Goal: Information Seeking & Learning: Find specific fact

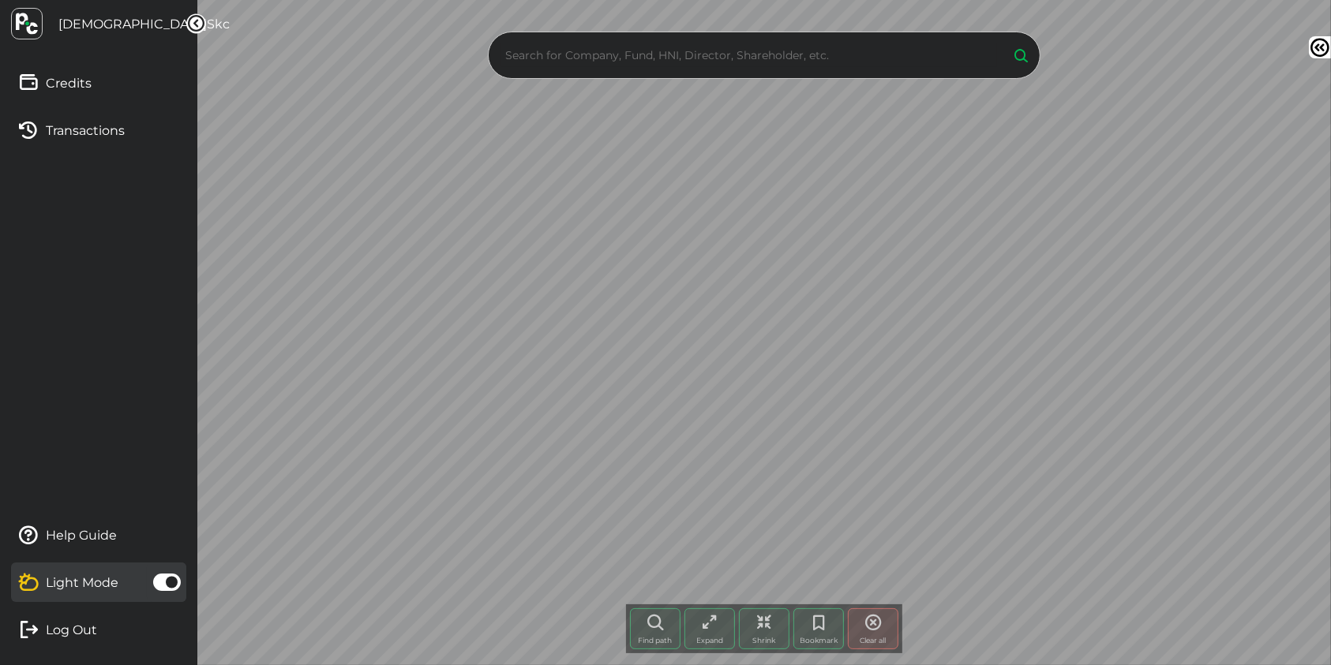
click at [842, 43] on input "text" at bounding box center [749, 55] width 496 height 24
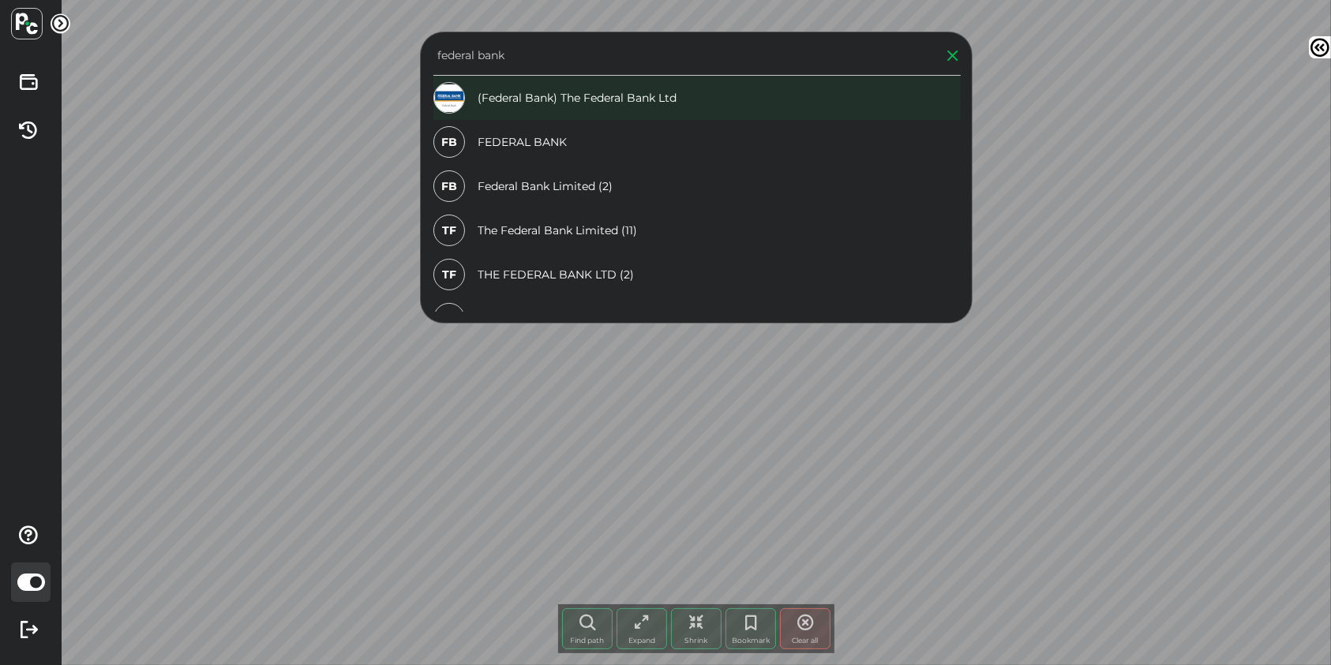
click at [711, 105] on div "(Federal Bank) The Federal Bank Ltd" at bounding box center [696, 98] width 527 height 44
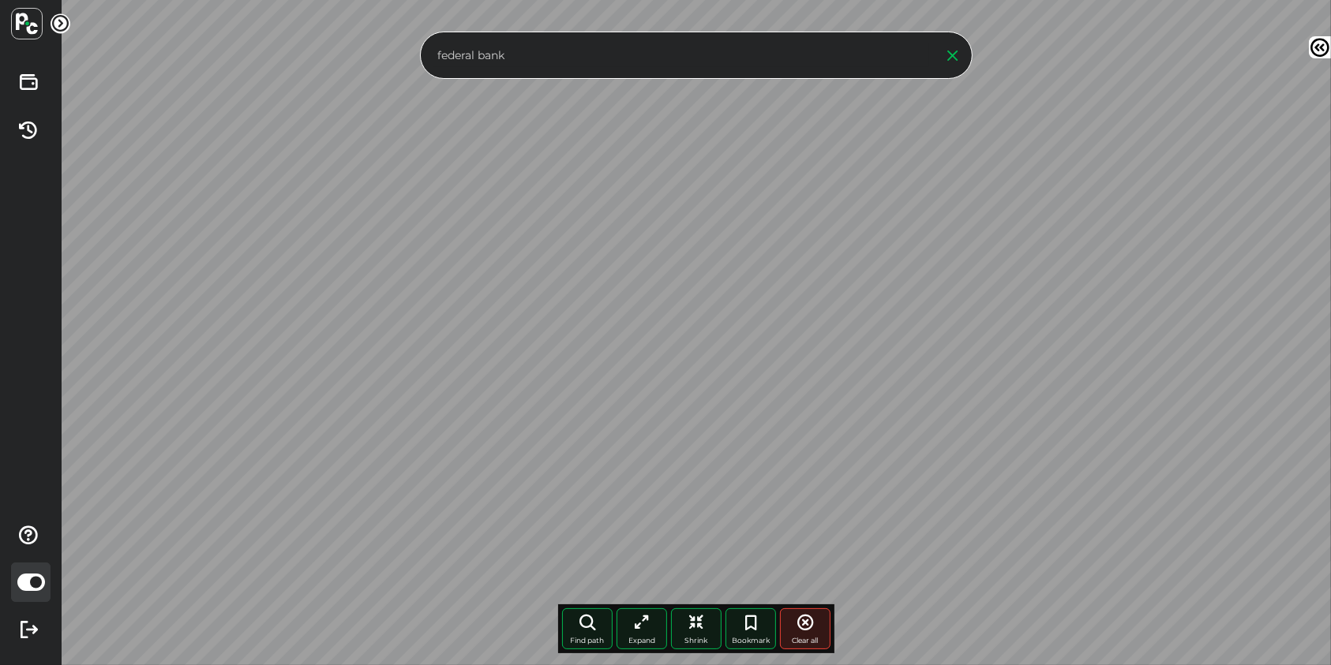
drag, startPoint x: 517, startPoint y: 54, endPoint x: 429, endPoint y: 54, distance: 88.4
click at [429, 54] on div "federal bank" at bounding box center [696, 55] width 553 height 47
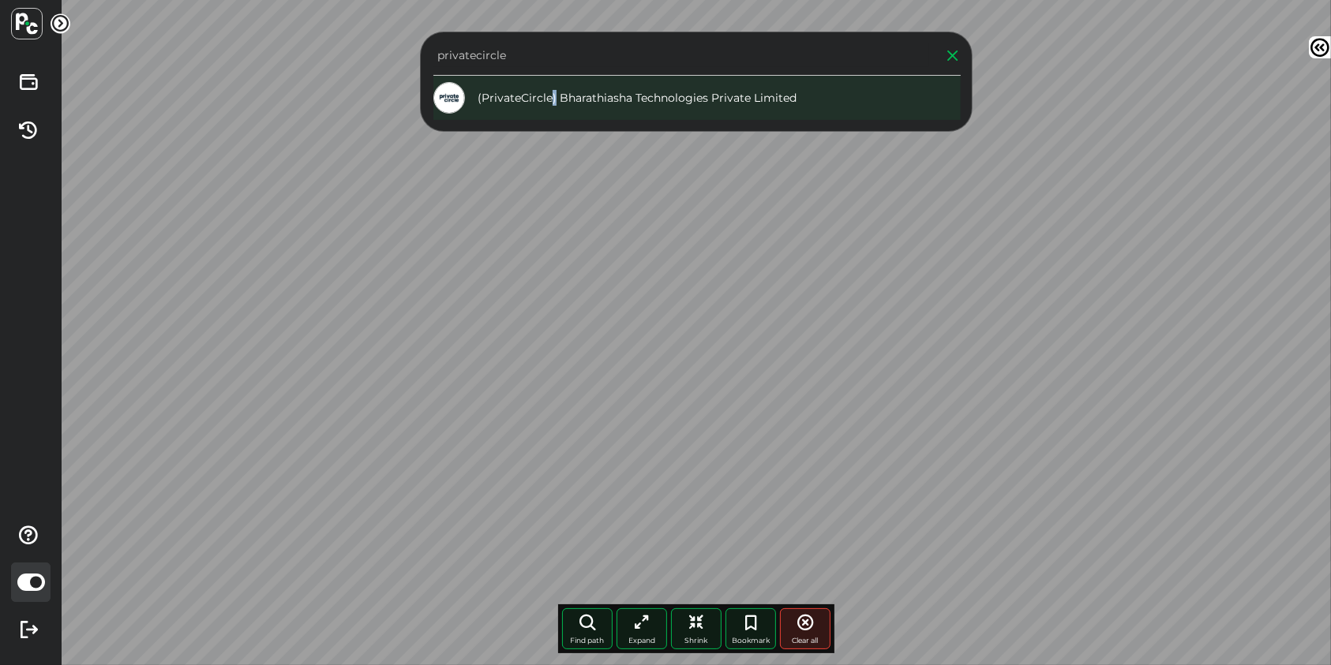
click at [553, 103] on div "(PrivateCircle) Bharathiasha Technologies Private Limited" at bounding box center [696, 98] width 527 height 44
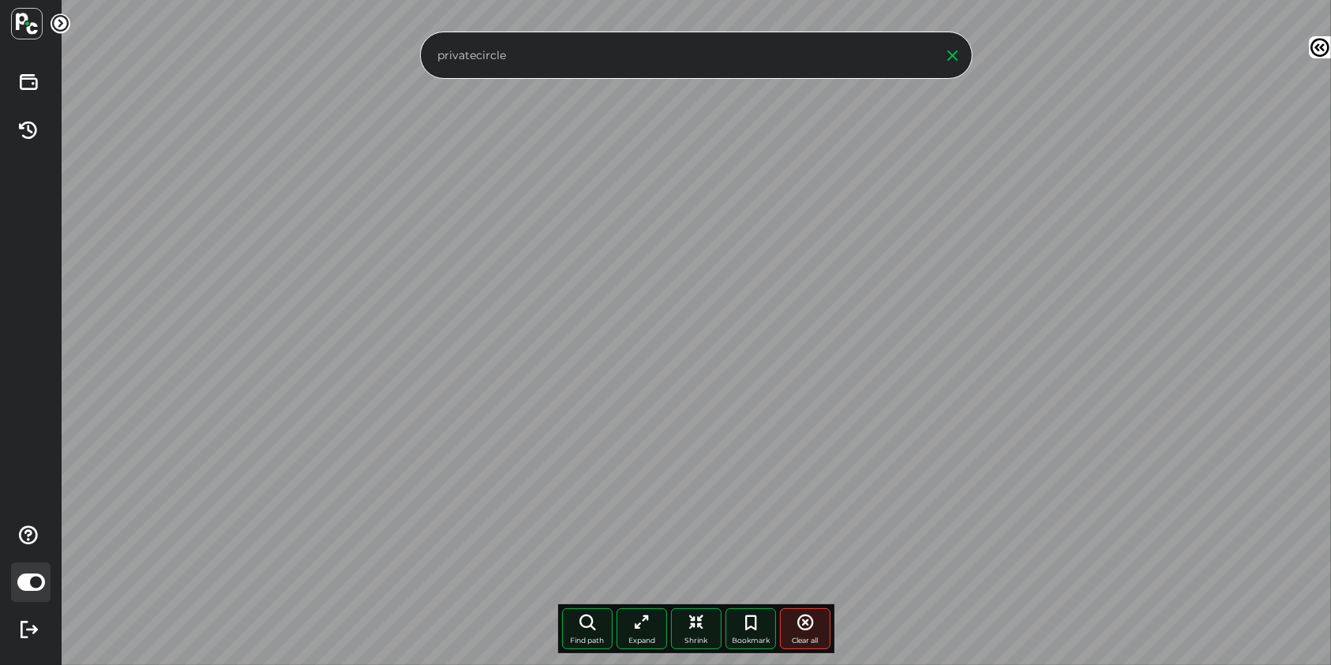
click at [418, 59] on div "privatecircle Find path More paths Expand Shrink Bookmark Clear all Node click …" at bounding box center [696, 332] width 1269 height 665
type input "c"
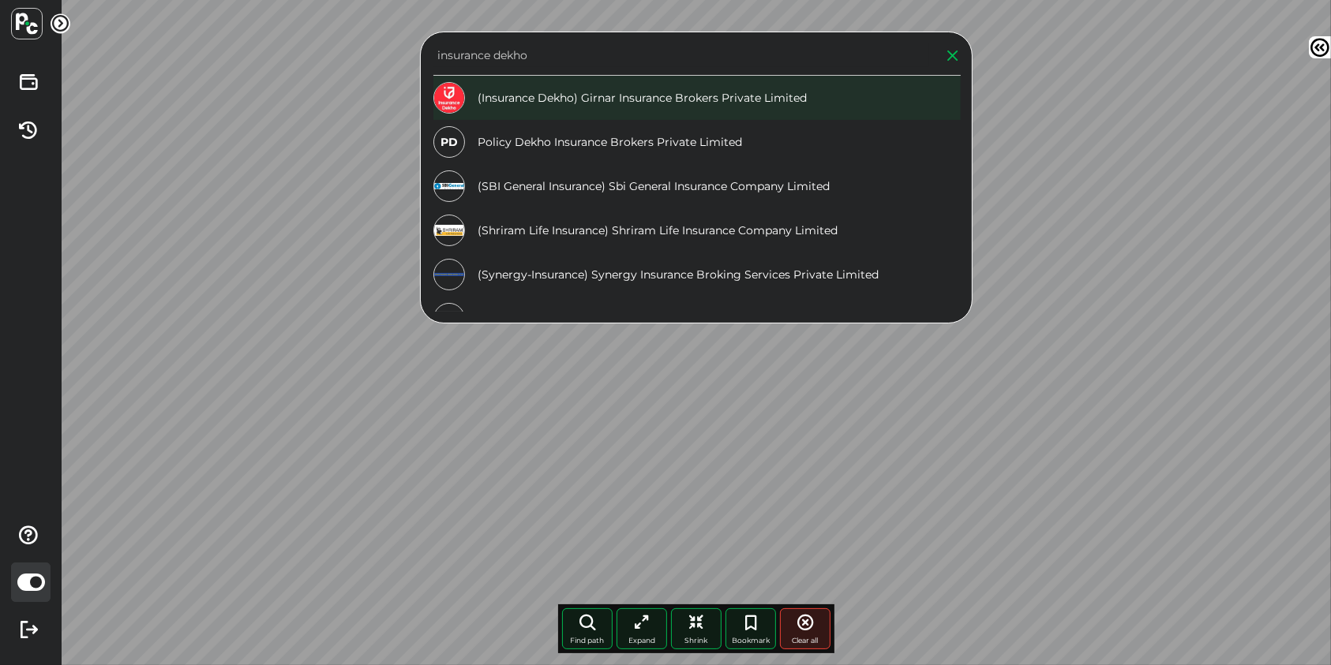
click at [579, 92] on div "(Insurance Dekho) Girnar Insurance Brokers Private Limited" at bounding box center [696, 98] width 527 height 44
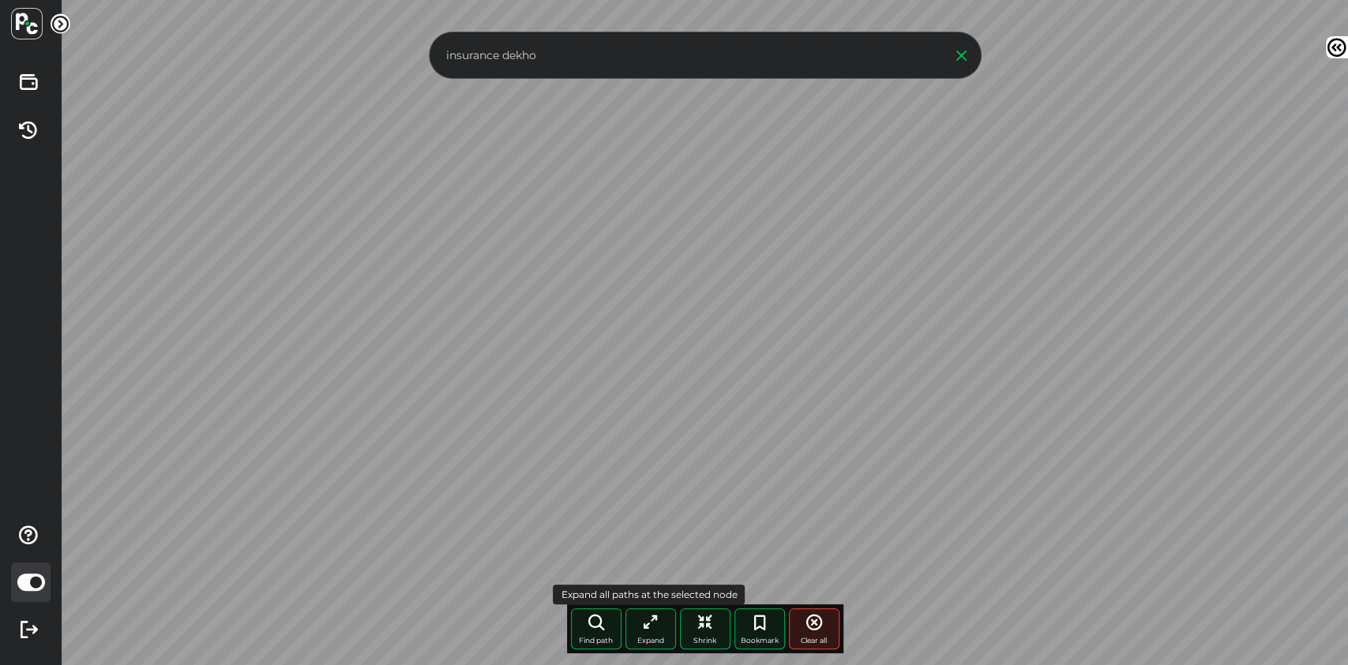
click at [651, 631] on icon at bounding box center [650, 622] width 19 height 19
click at [707, 626] on icon at bounding box center [704, 622] width 19 height 19
click at [594, 622] on icon at bounding box center [596, 622] width 19 height 19
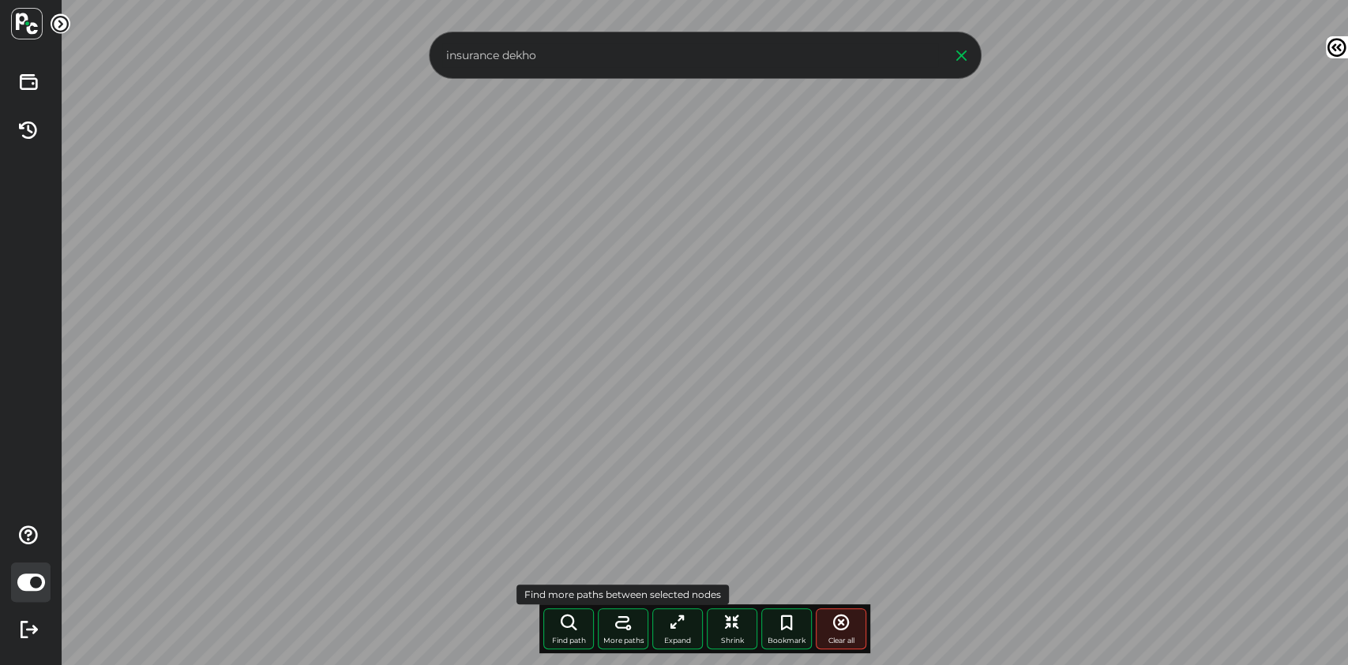
click at [625, 625] on icon at bounding box center [622, 622] width 19 height 19
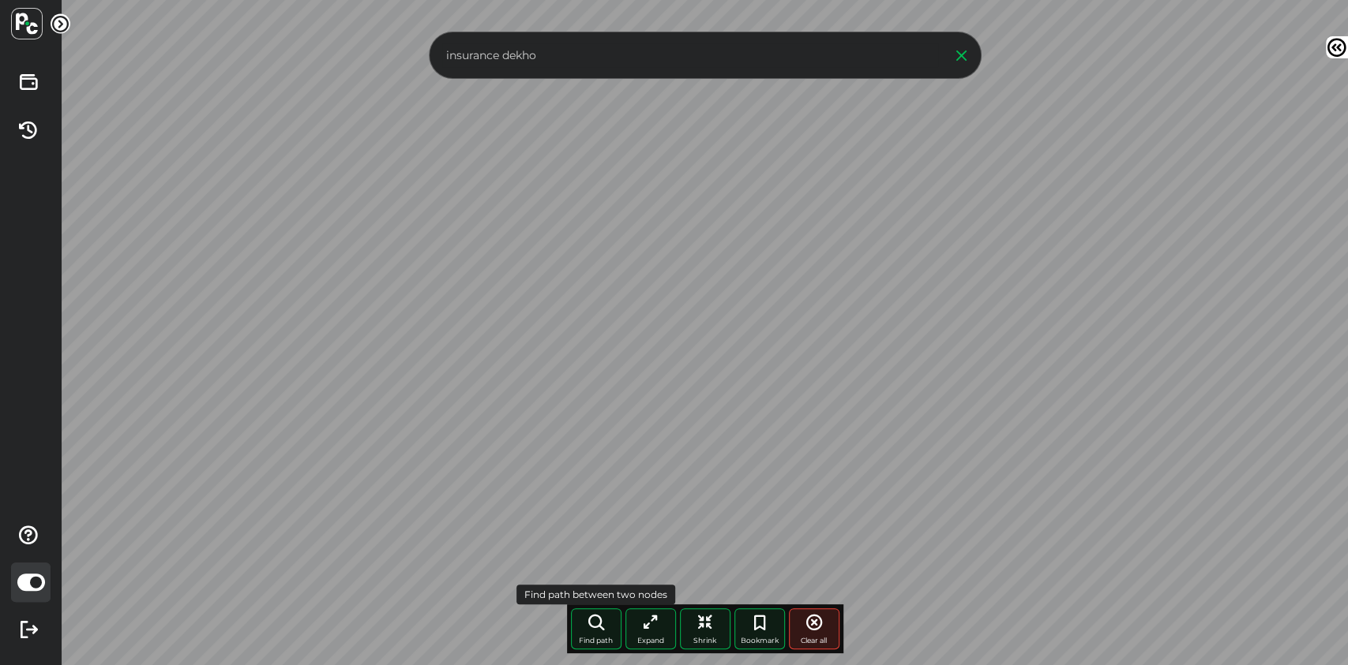
click at [594, 628] on icon at bounding box center [596, 622] width 19 height 19
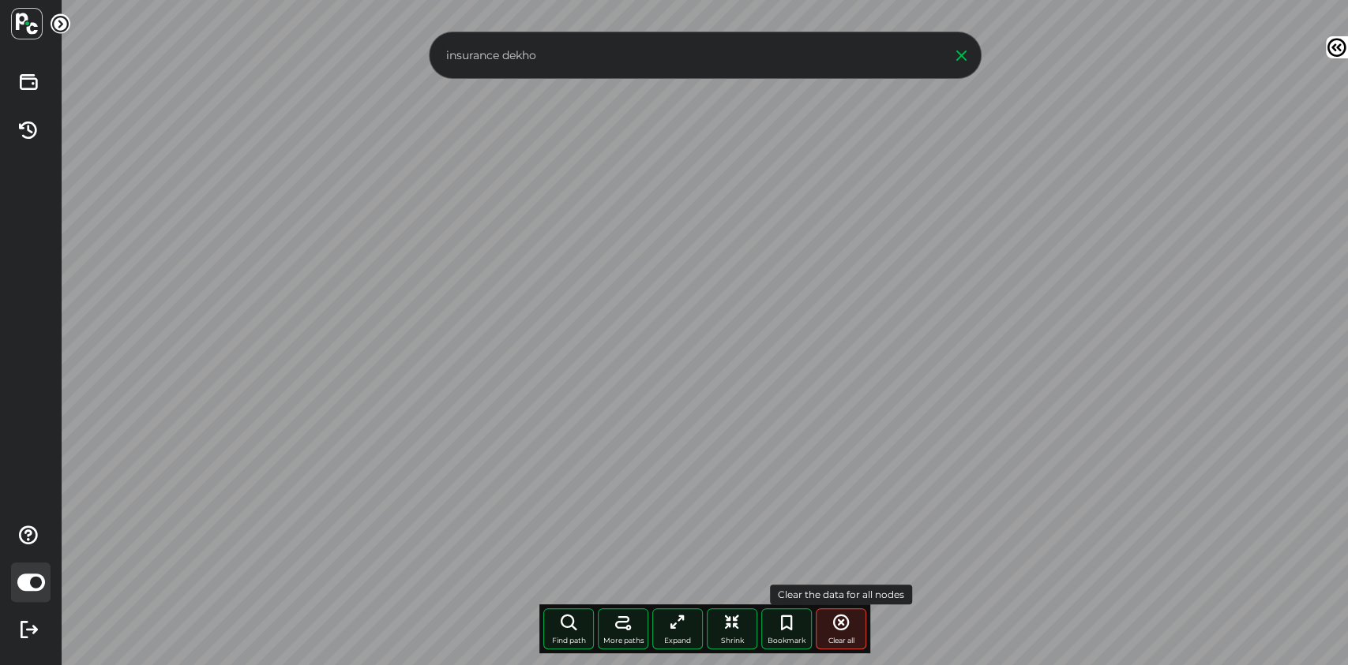
click at [849, 630] on icon at bounding box center [840, 622] width 19 height 19
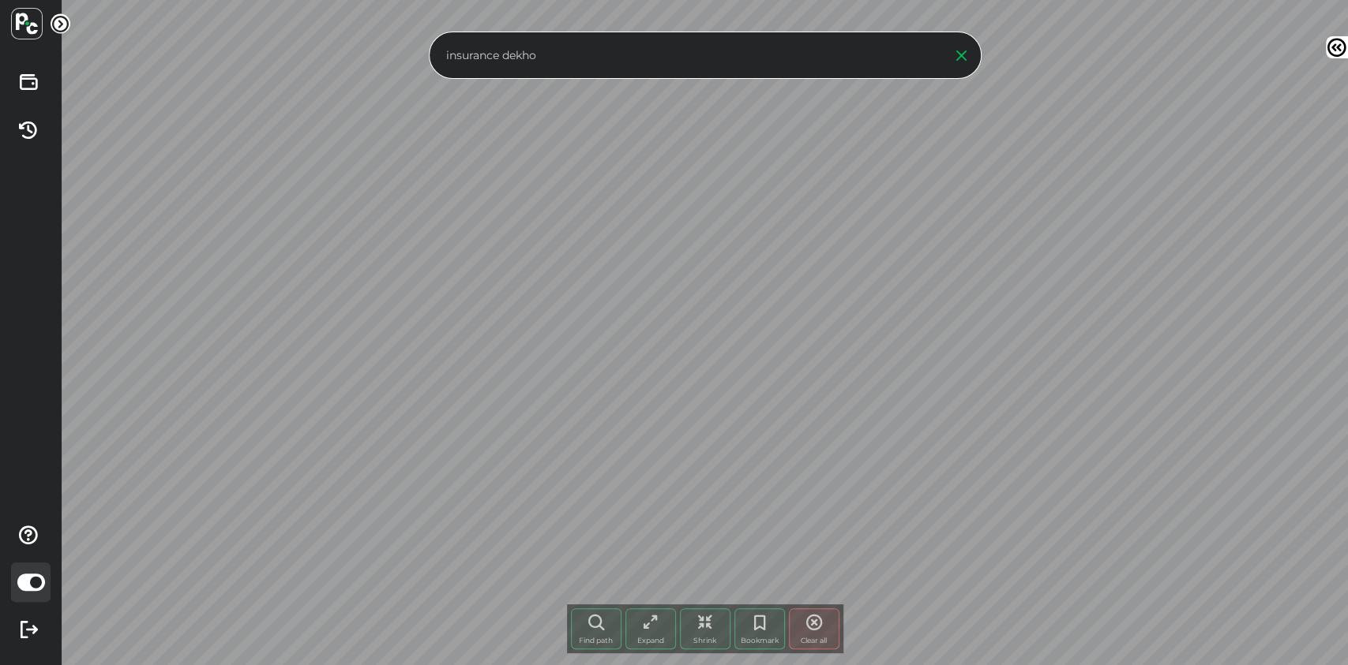
click at [424, 56] on div "insurance dekho Find path More paths Expand Shrink Bookmark Clear all Node clic…" at bounding box center [705, 332] width 1286 height 665
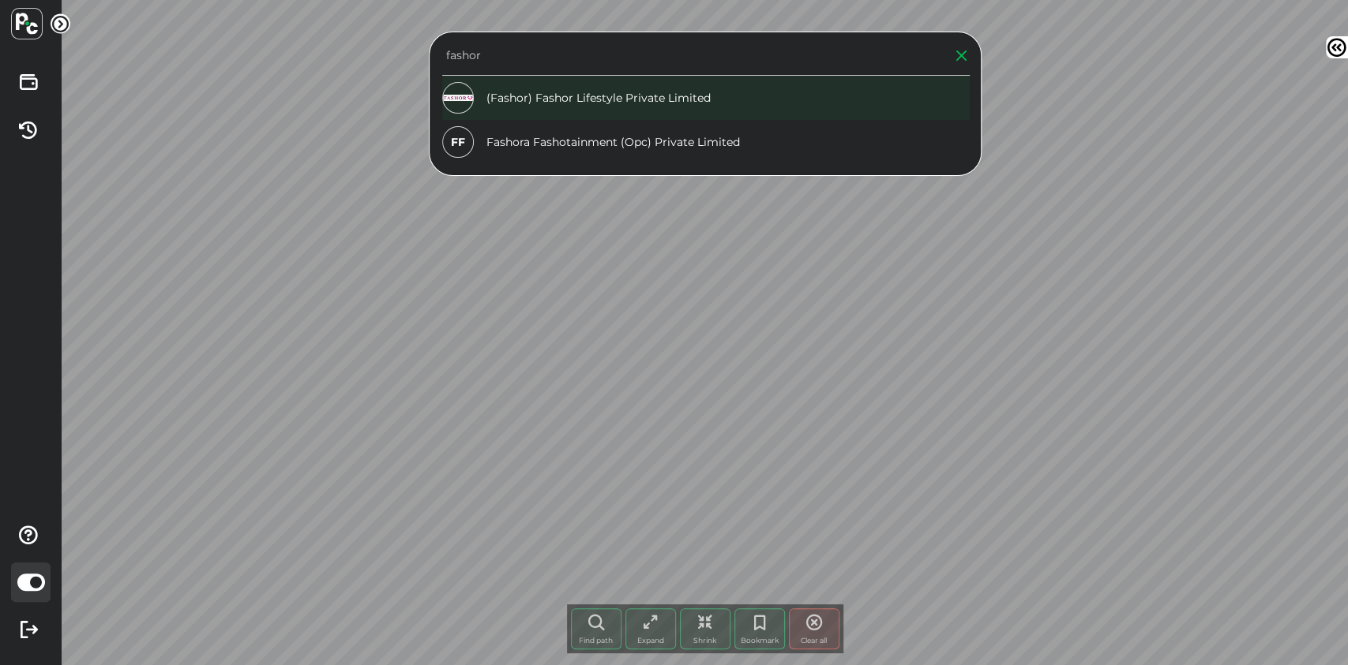
click at [553, 101] on div "(Fashor) Fashor Lifestyle Private Limited" at bounding box center [705, 98] width 527 height 44
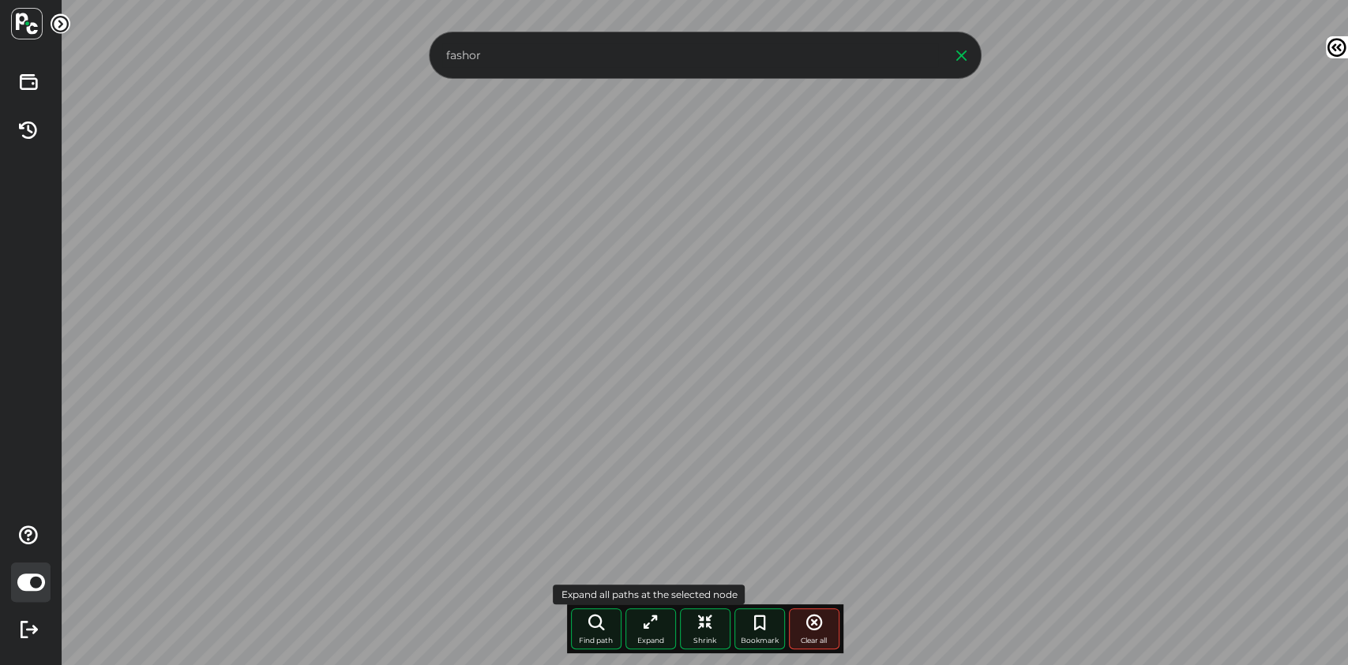
click at [657, 624] on icon at bounding box center [650, 622] width 19 height 19
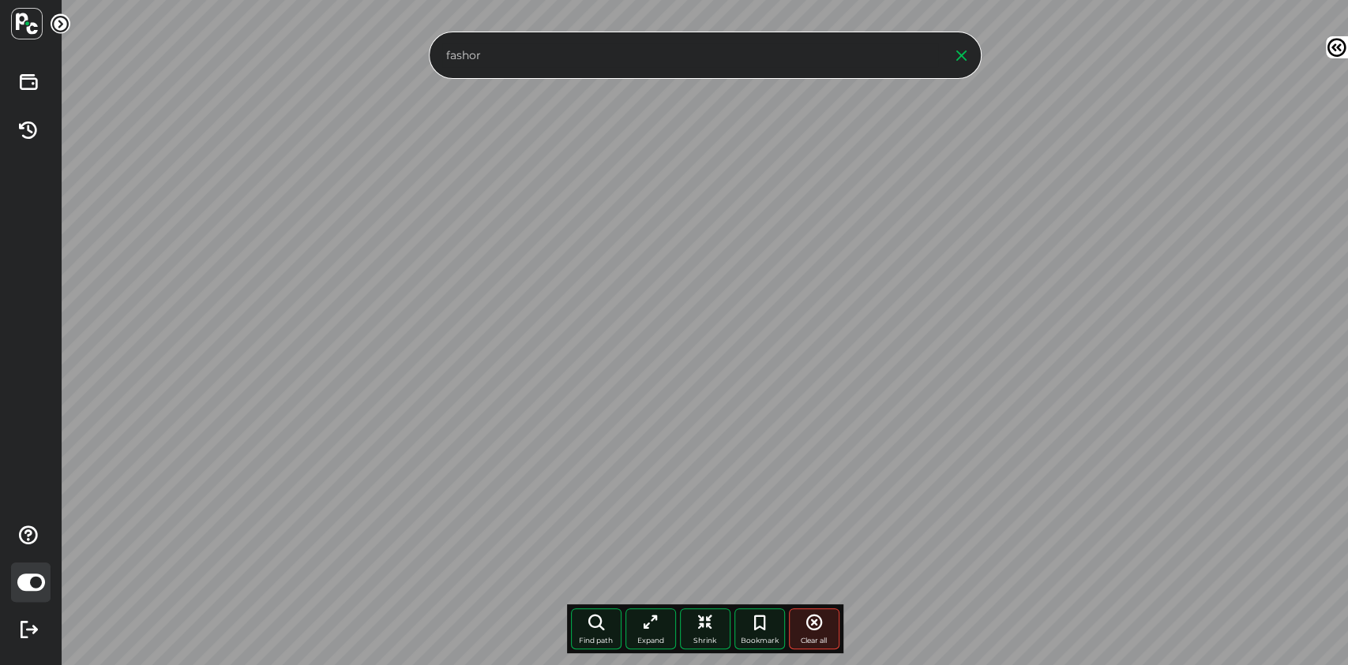
click at [426, 54] on div "fashor Find path More paths Expand Shrink Bookmark Clear all Node click history…" at bounding box center [705, 332] width 1286 height 665
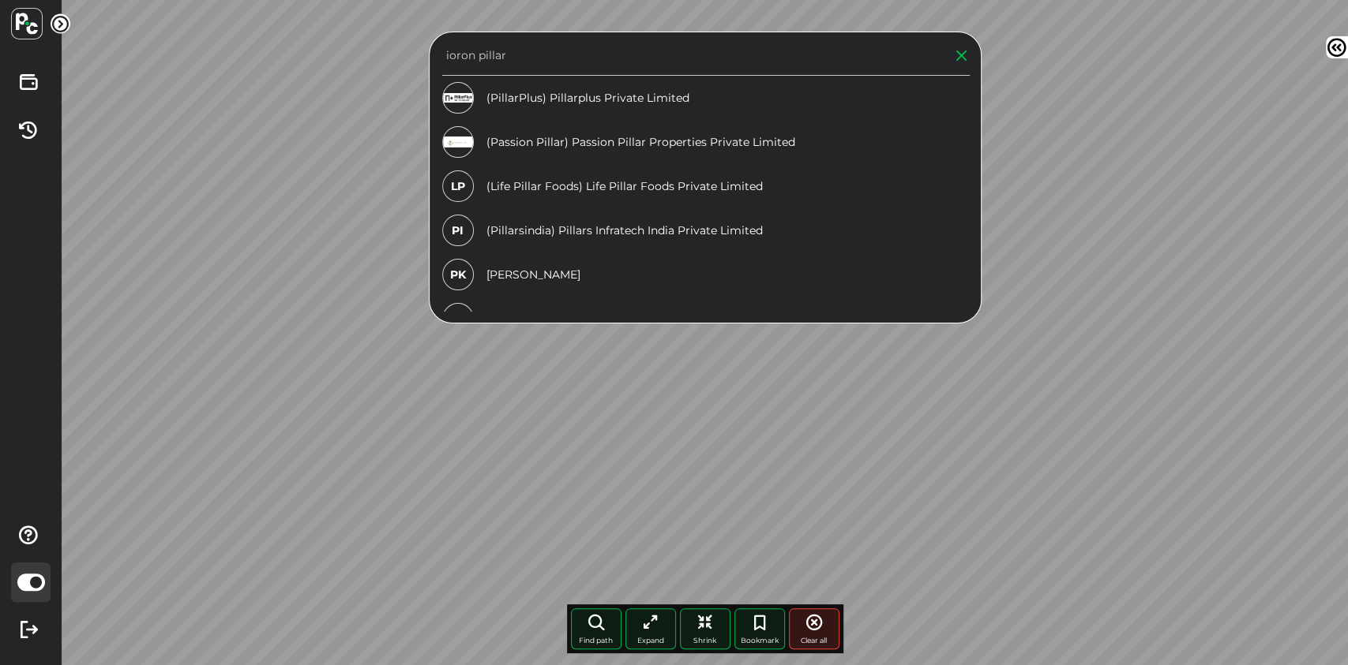
click at [462, 57] on input "ioron pillar" at bounding box center [690, 55] width 496 height 24
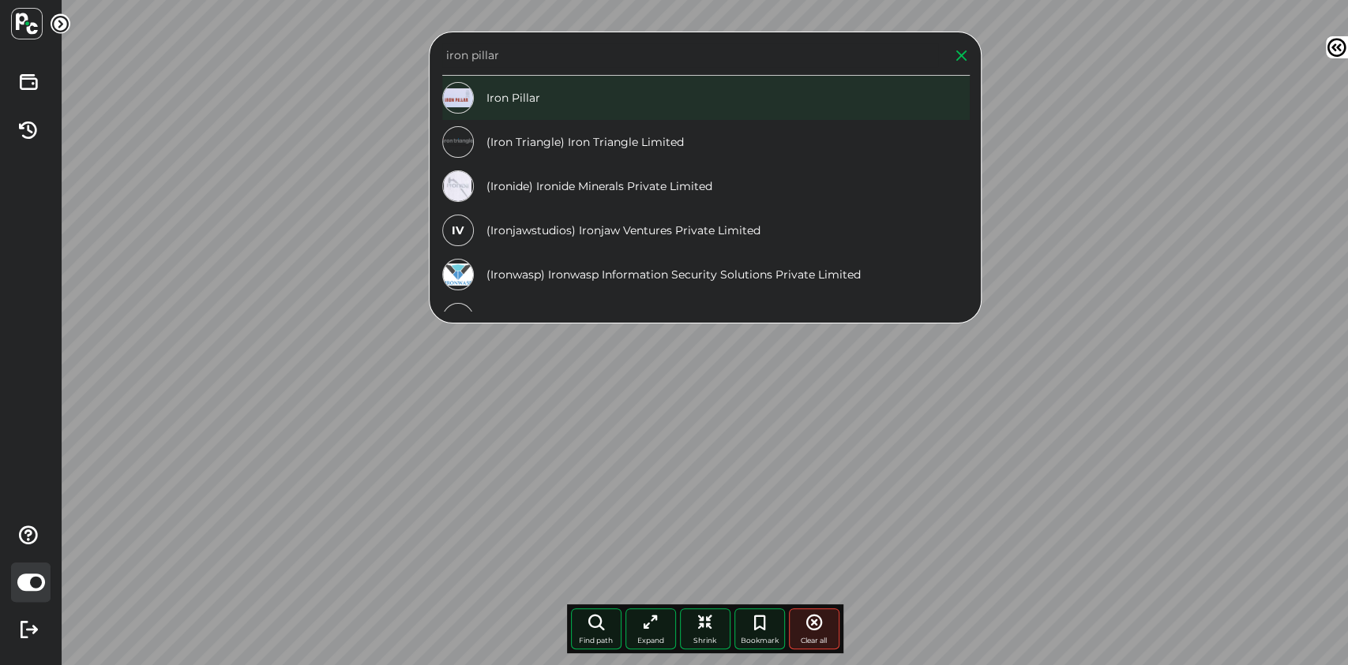
type input "iron pillar"
click at [567, 94] on div "Iron Pillar" at bounding box center [705, 98] width 527 height 44
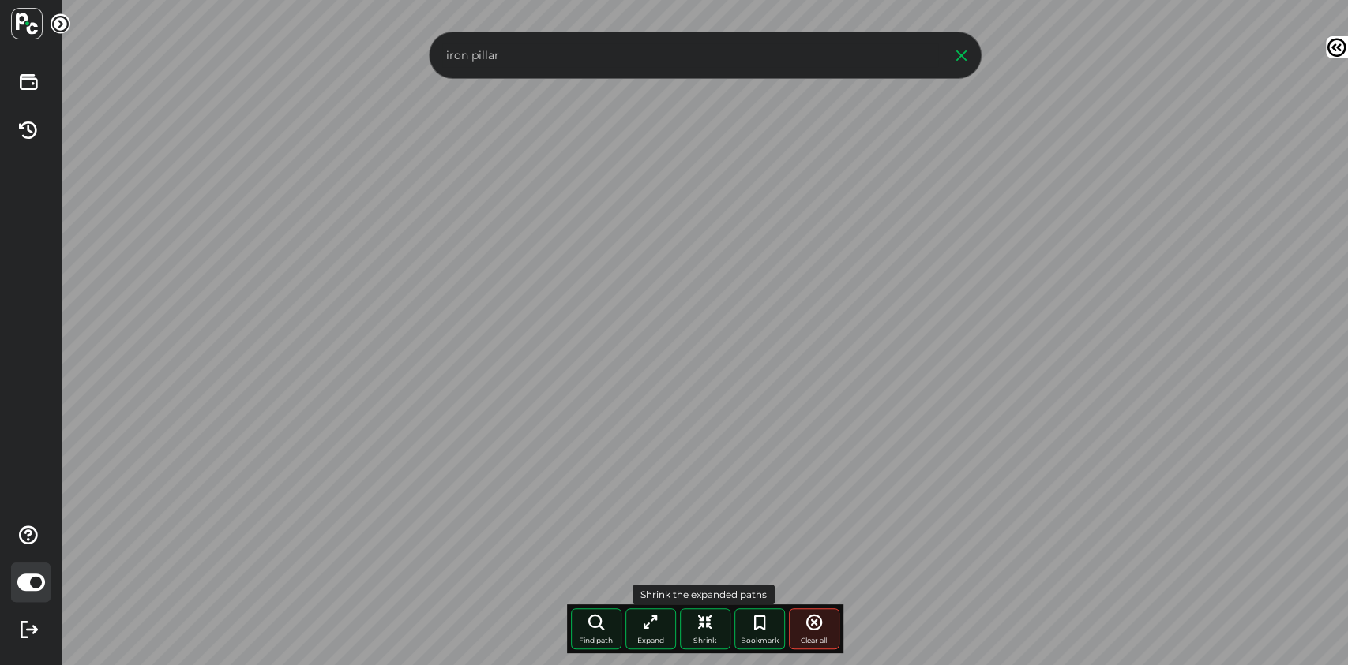
click at [718, 626] on div "Shrink" at bounding box center [705, 629] width 51 height 41
click at [594, 629] on icon at bounding box center [596, 622] width 19 height 19
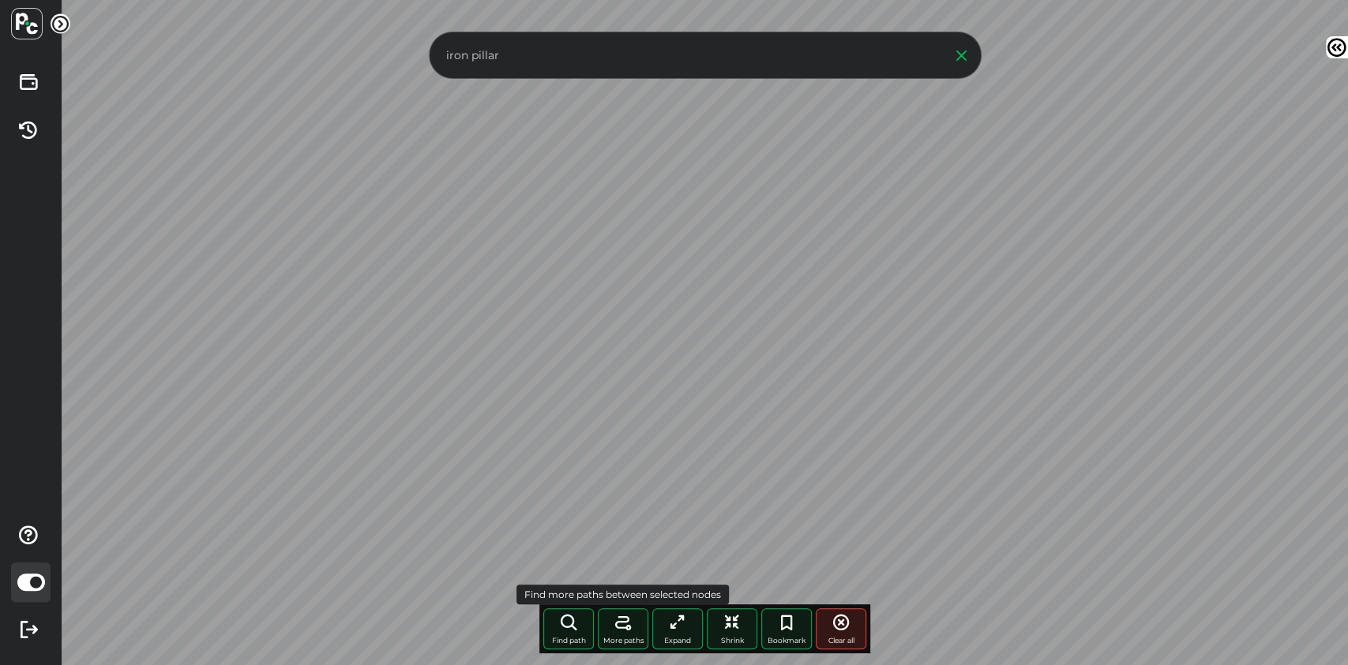
click at [625, 624] on icon at bounding box center [622, 622] width 19 height 19
